Goal: Transaction & Acquisition: Book appointment/travel/reservation

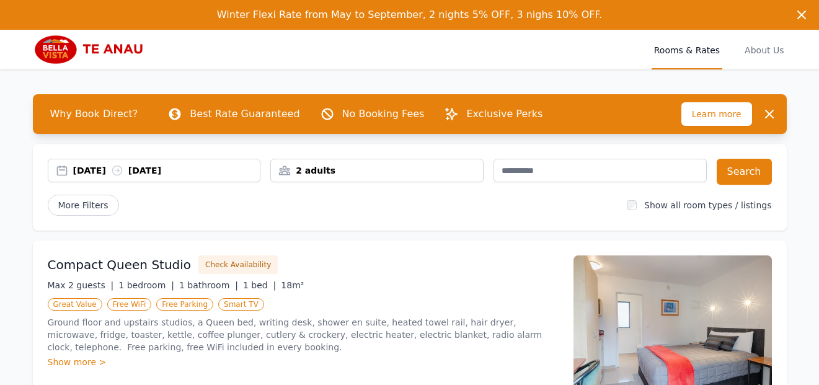
click at [192, 165] on div "[DATE] [DATE]" at bounding box center [166, 170] width 187 height 12
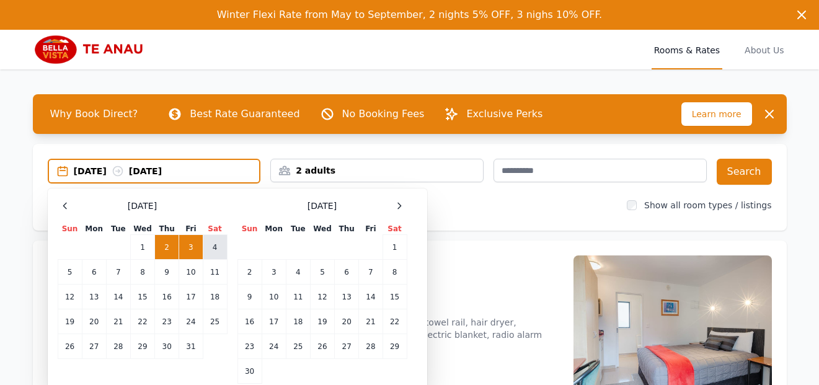
click at [219, 245] on td "4" at bounding box center [215, 247] width 24 height 25
click at [330, 168] on div "2 adults" at bounding box center [377, 170] width 212 height 12
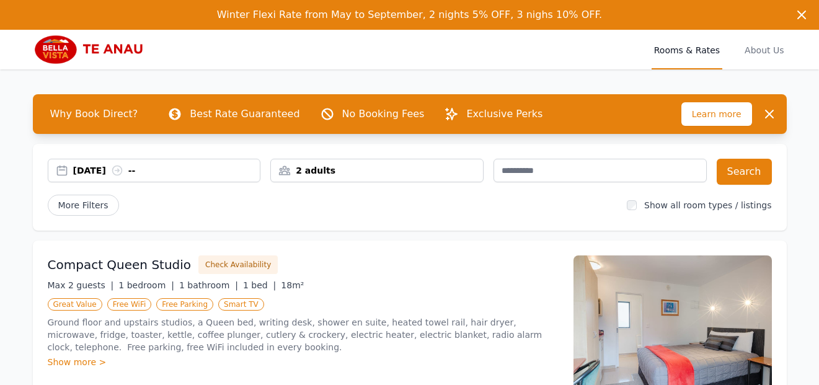
click at [331, 168] on div "2 adults" at bounding box center [377, 170] width 212 height 12
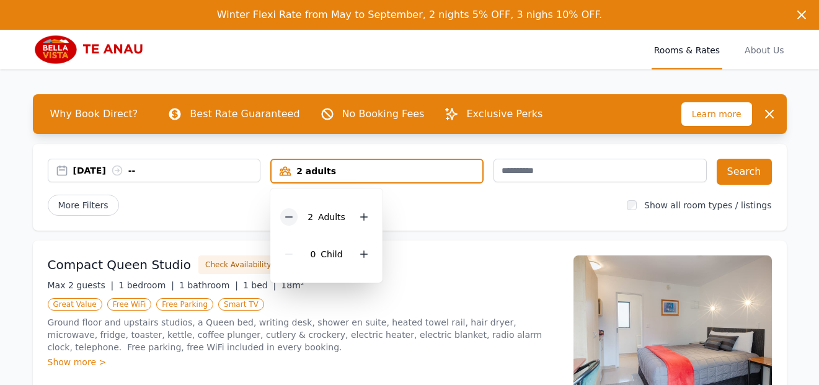
click at [290, 219] on icon at bounding box center [289, 217] width 10 height 10
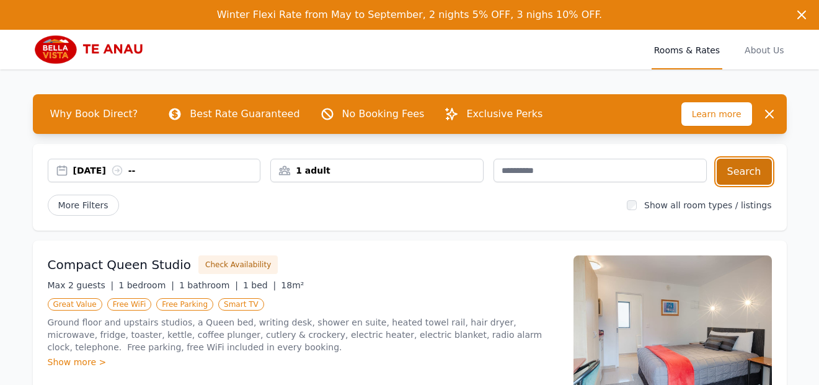
click at [753, 164] on button "Search" at bounding box center [743, 172] width 55 height 26
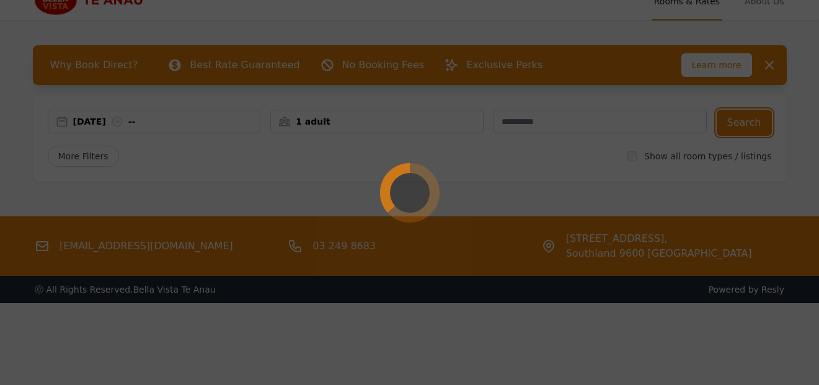
scroll to position [59, 0]
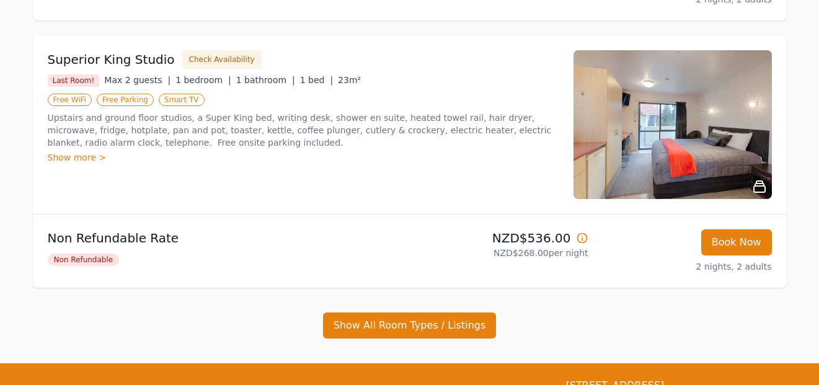
scroll to position [1053, 0]
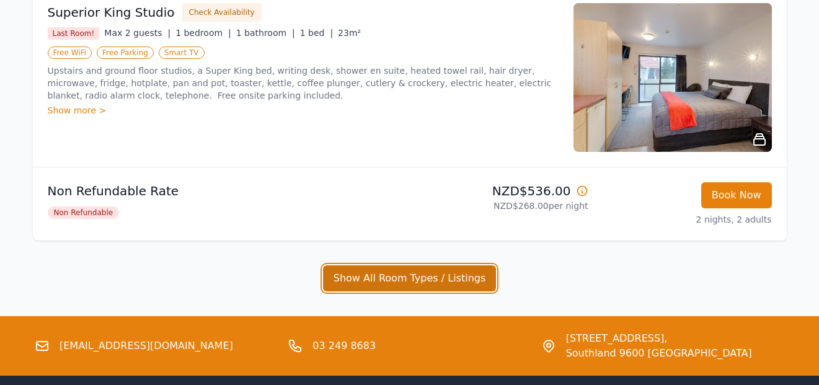
click at [392, 275] on button "Show All Room Types / Listings" at bounding box center [410, 278] width 174 height 26
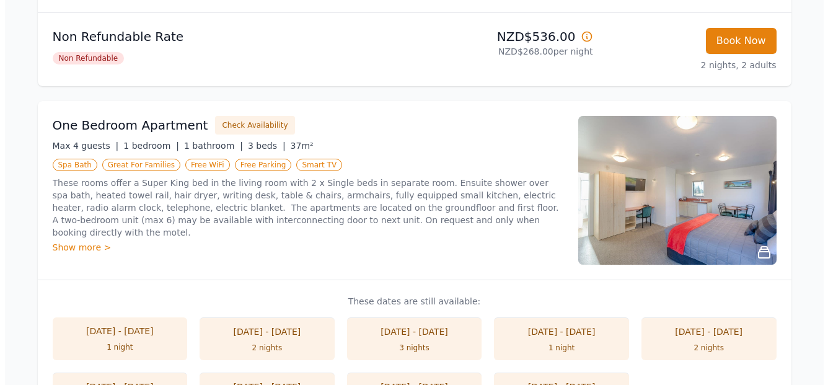
scroll to position [1239, 0]
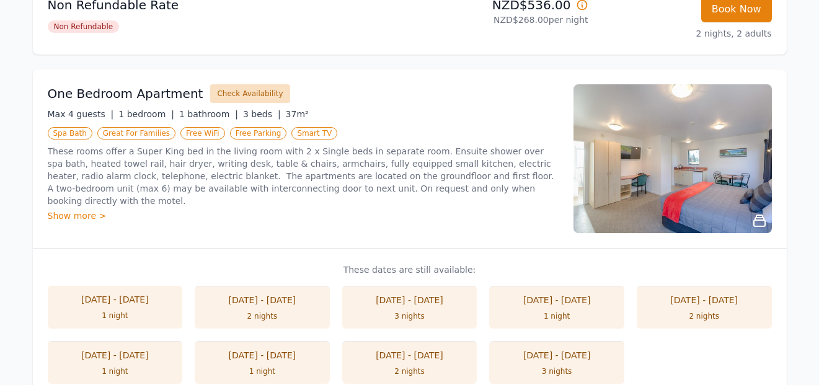
click at [243, 93] on button "Check Availability" at bounding box center [249, 93] width 79 height 19
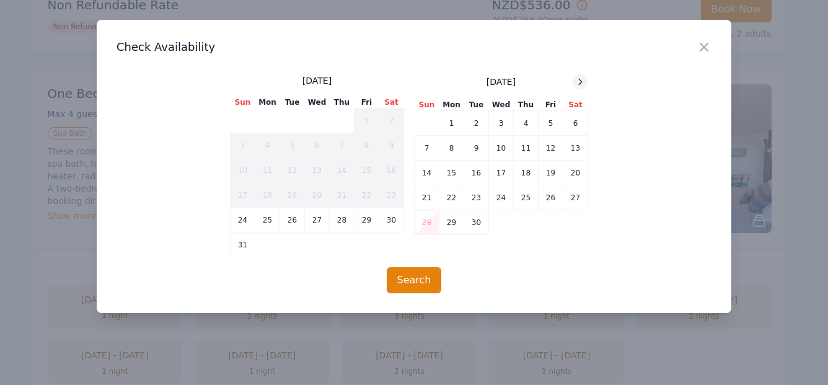
click at [580, 80] on icon at bounding box center [580, 82] width 3 height 6
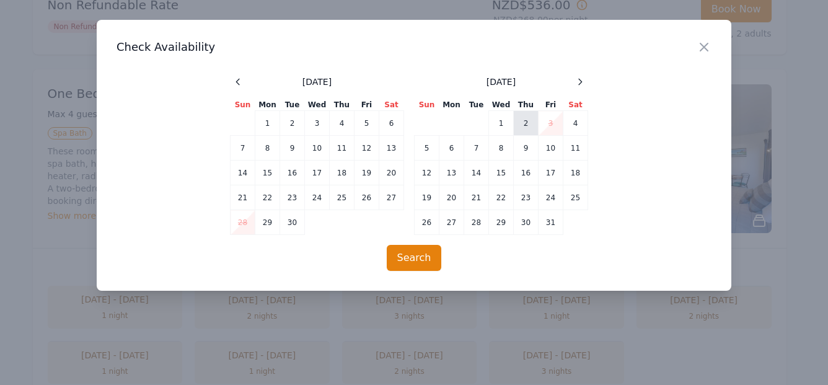
click at [530, 121] on td "2" at bounding box center [526, 123] width 25 height 25
click at [577, 118] on td "4" at bounding box center [575, 123] width 25 height 25
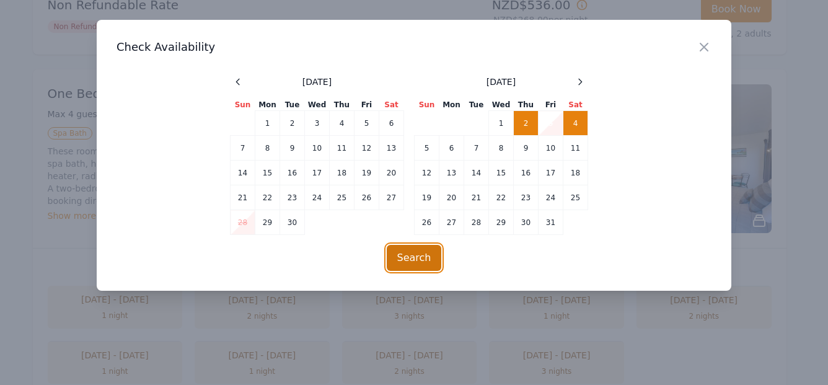
click at [419, 257] on button "Search" at bounding box center [414, 258] width 55 height 26
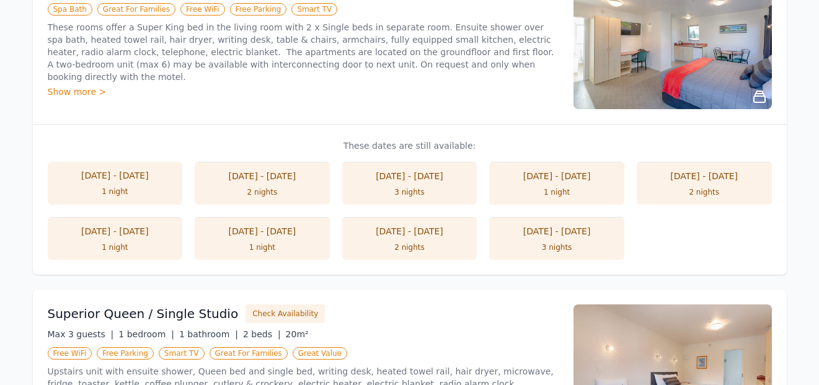
scroll to position [1425, 0]
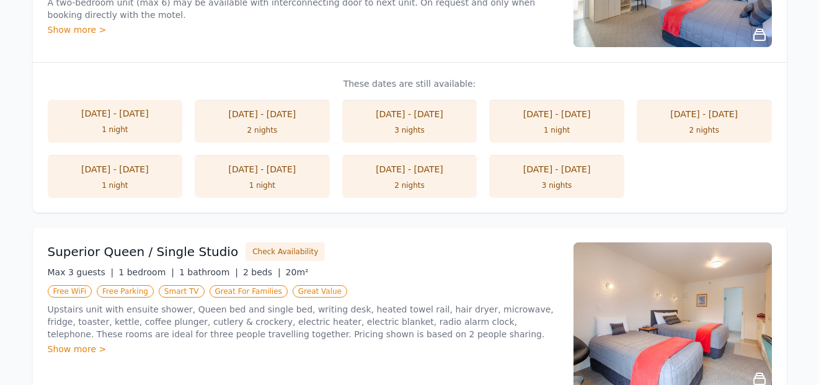
click at [712, 119] on div "[DATE] - [DATE]" at bounding box center [704, 114] width 110 height 12
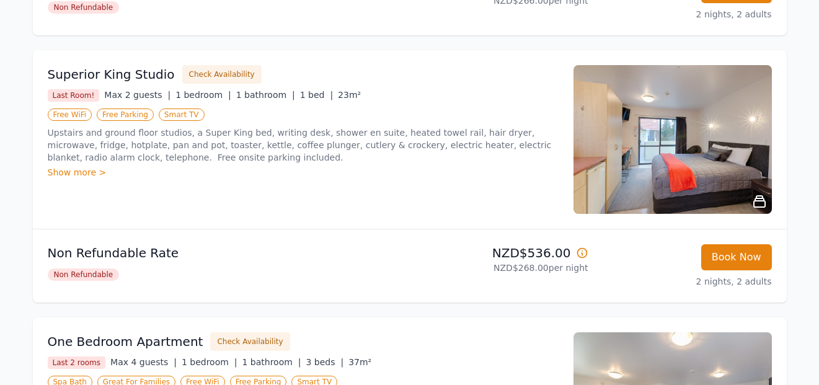
scroll to position [1239, 0]
